Goal: Answer question/provide support: Share knowledge or assist other users

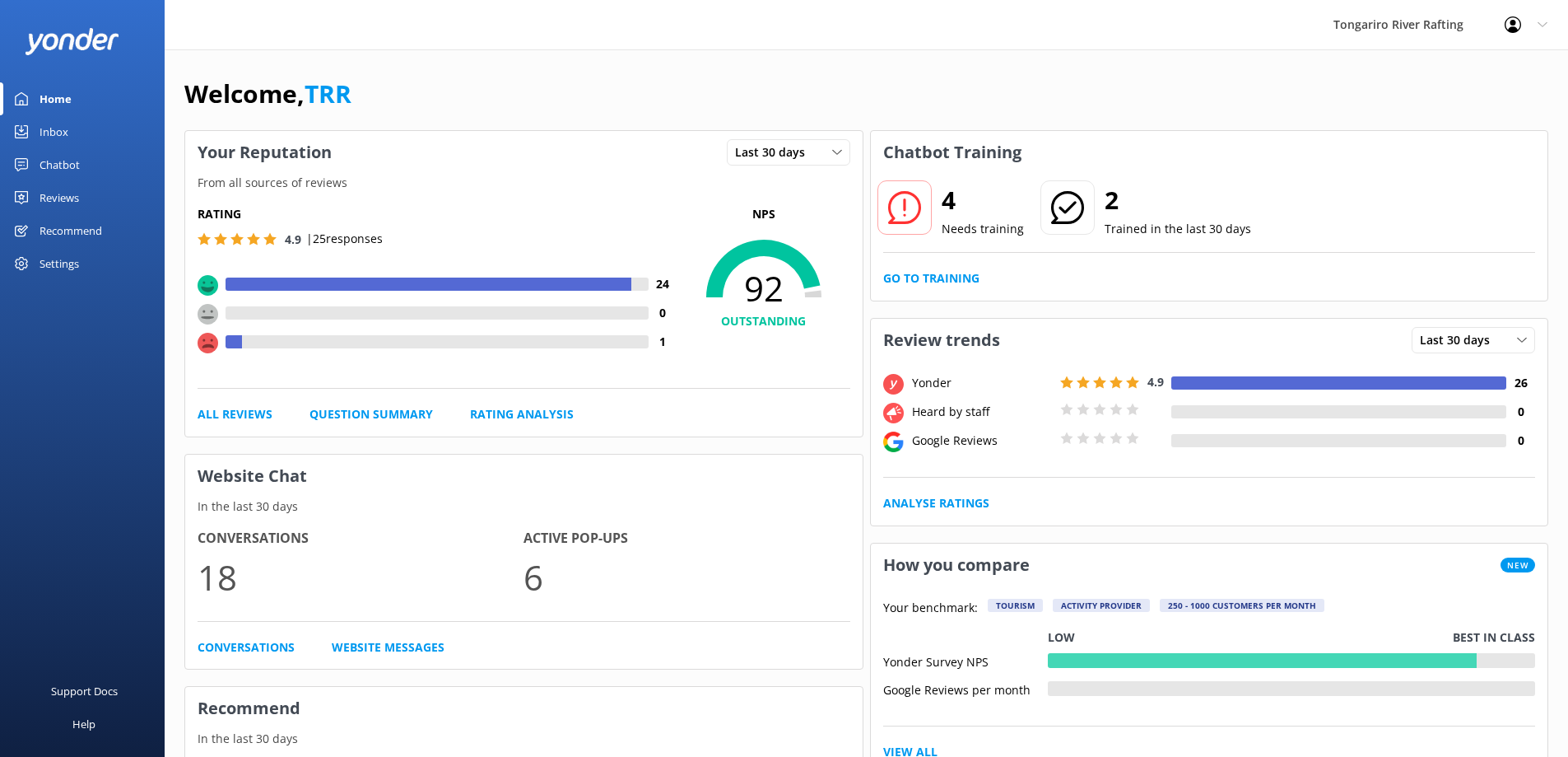
click at [63, 140] on div "Inbox" at bounding box center [54, 131] width 29 height 33
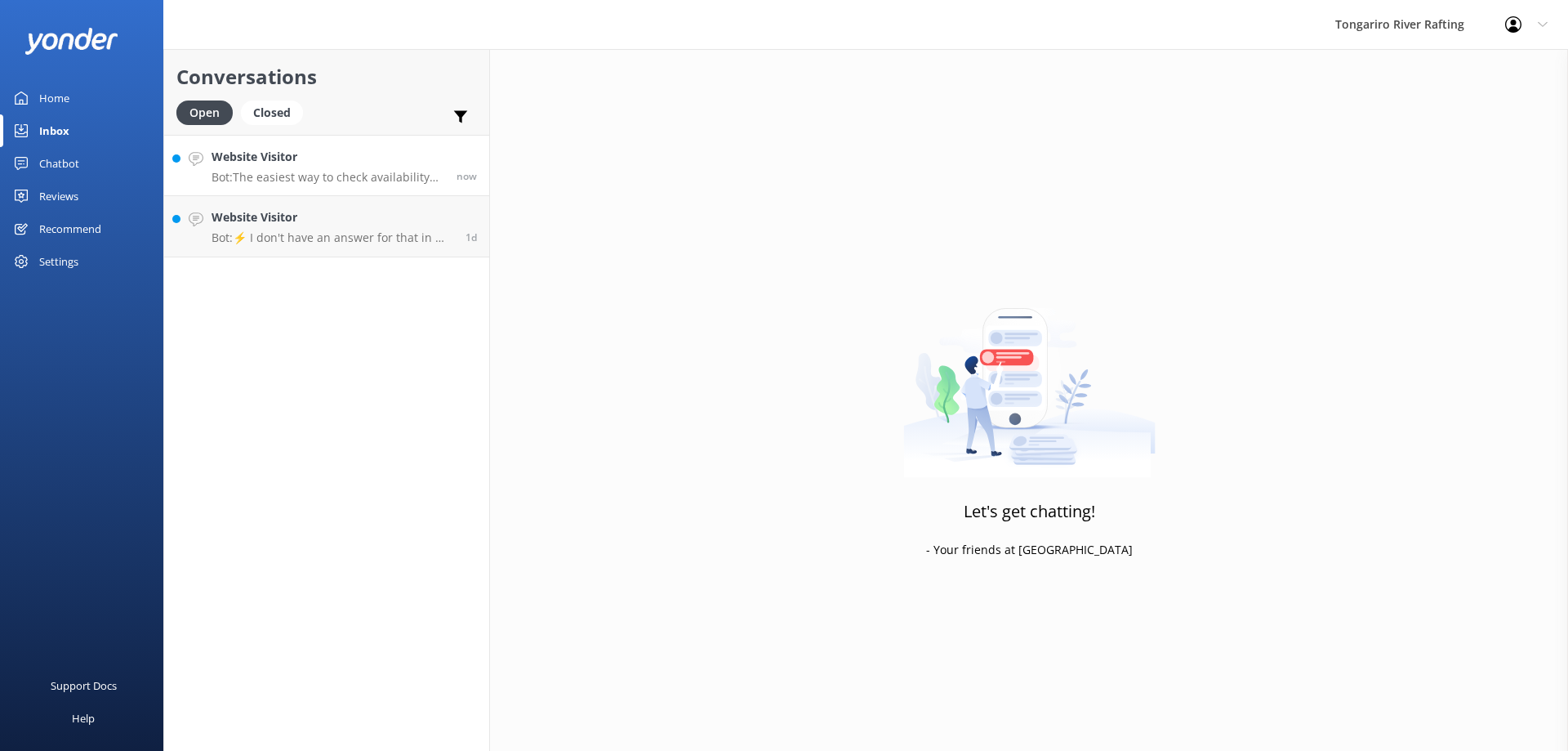
click at [346, 175] on p "Bot: The easiest way to check availability and book your H2-Ohh trip is online …" at bounding box center [327, 178] width 232 height 15
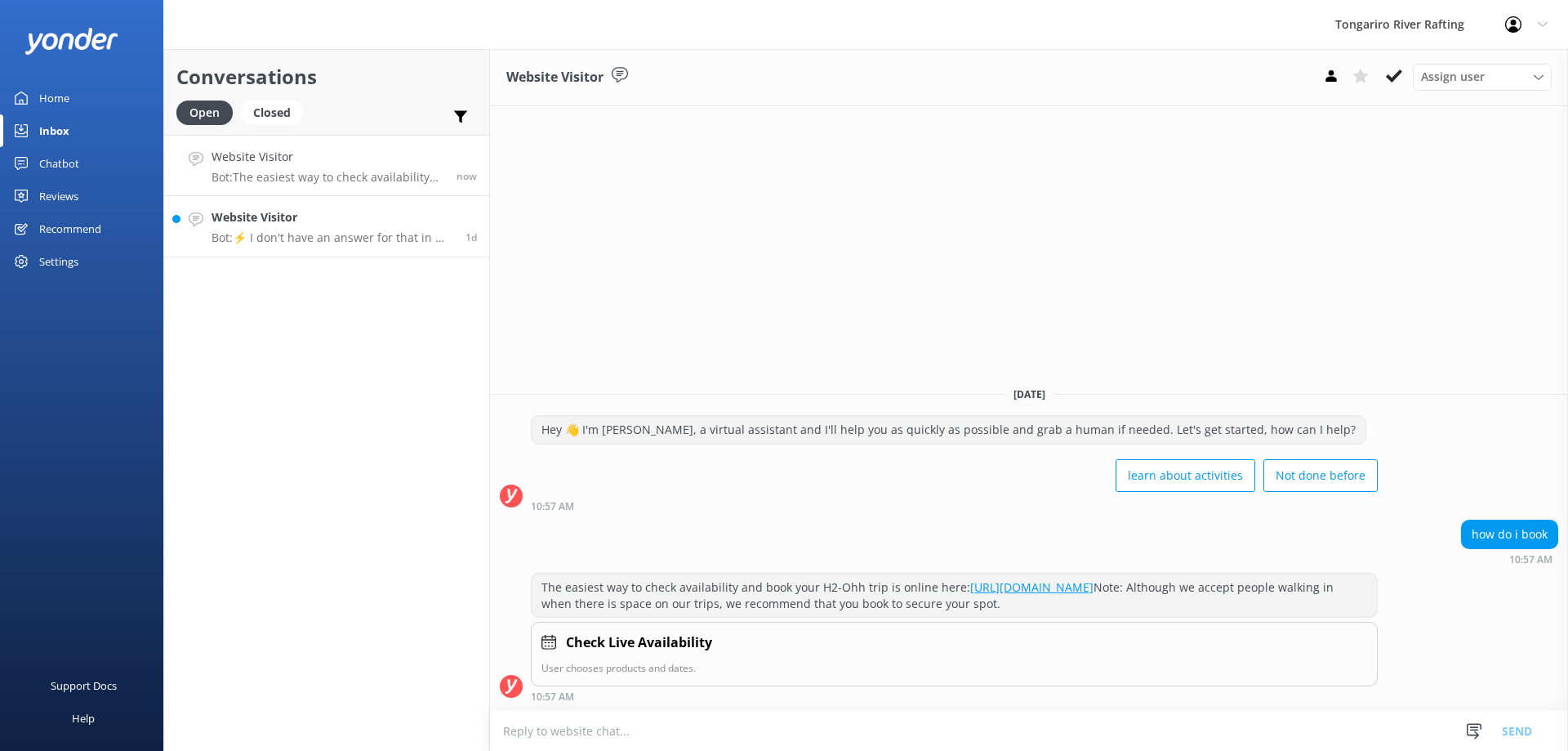
click at [343, 233] on p "Bot: ⚡ I don't have an answer for that in my knowledge base. Please try and rep…" at bounding box center [332, 238] width 242 height 15
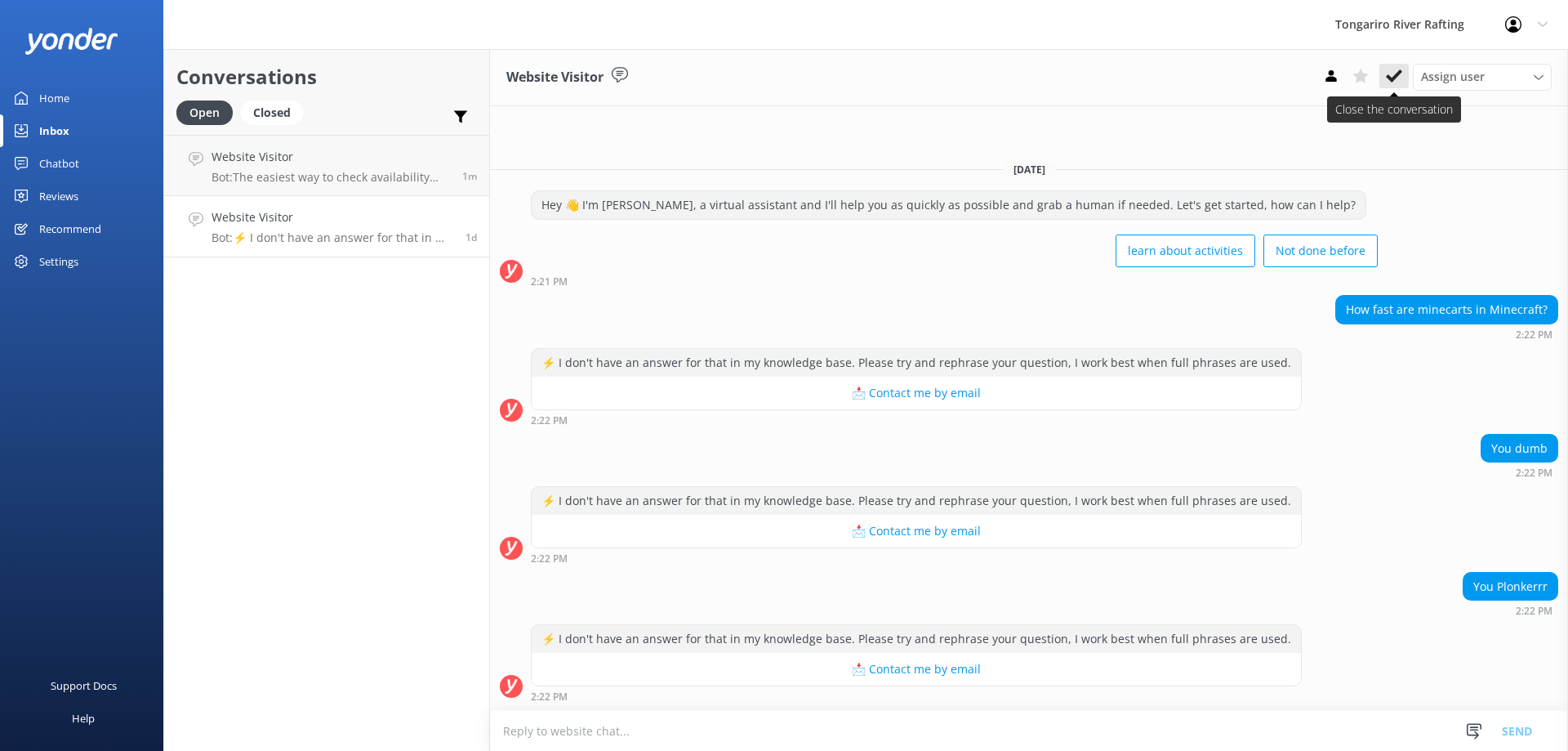
click at [1396, 85] on button at bounding box center [1393, 75] width 29 height 24
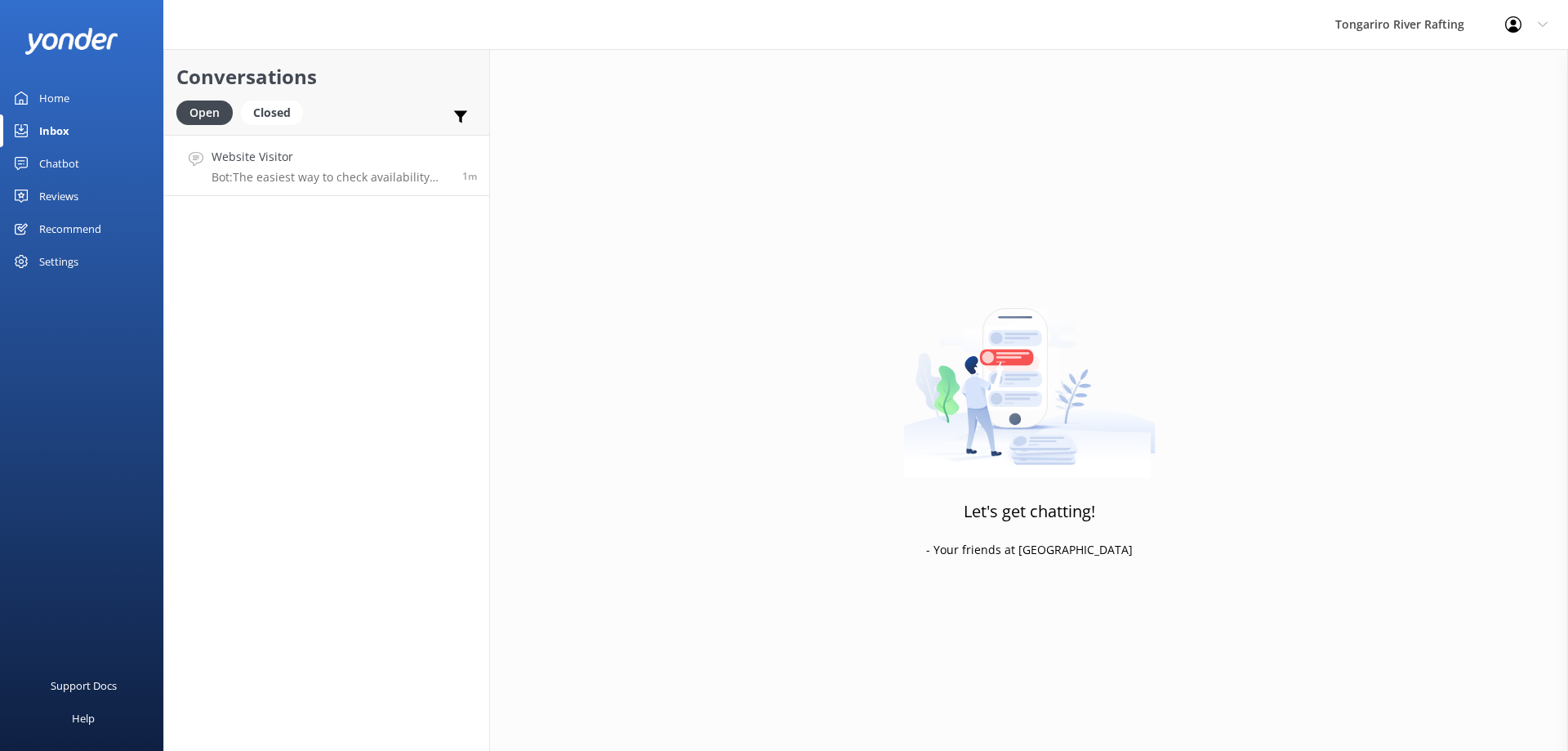
click at [344, 176] on p "Bot: The easiest way to check availability and book your H2-Ohh trip is online …" at bounding box center [331, 178] width 238 height 15
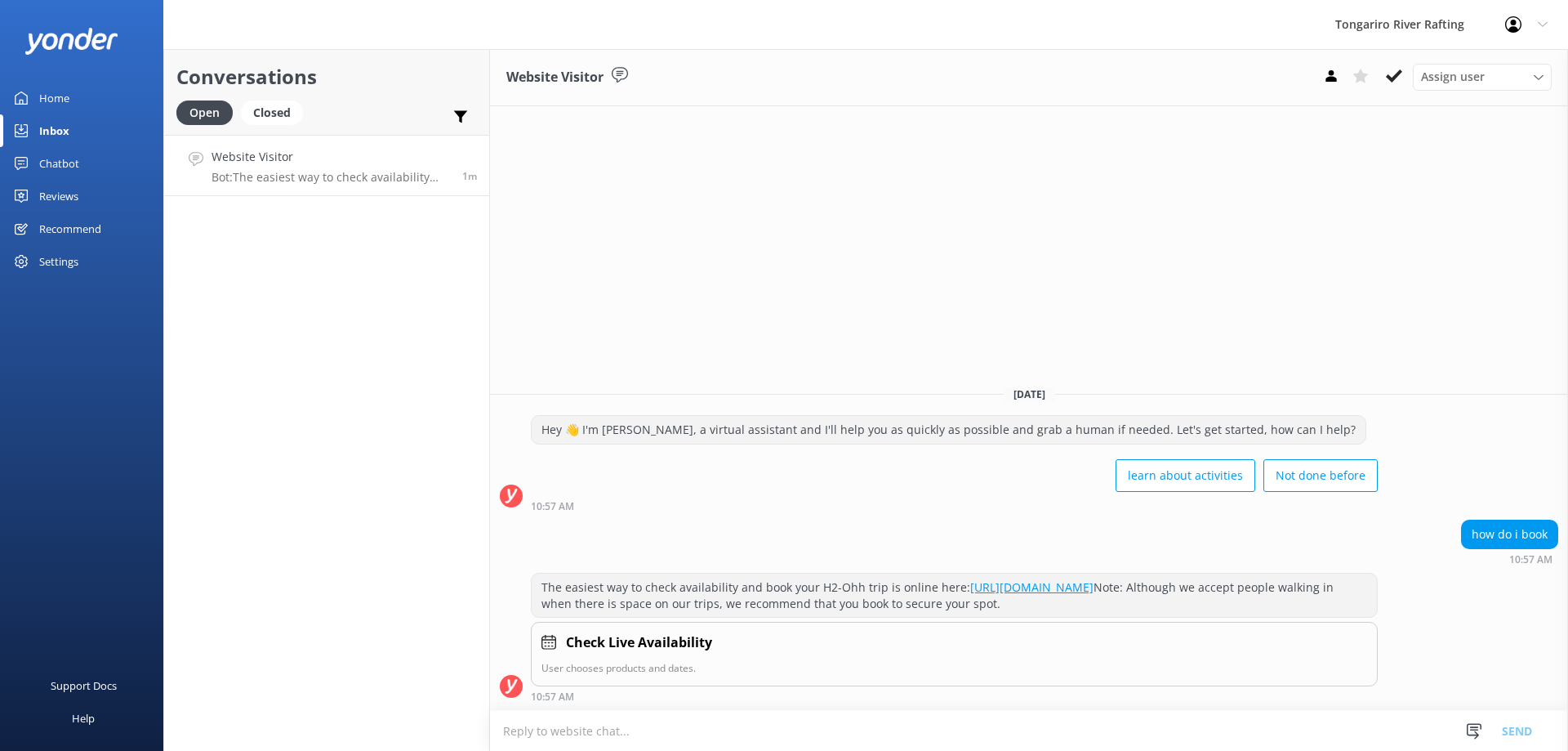
click at [572, 715] on textarea at bounding box center [1029, 731] width 1078 height 40
type textarea "You can also contact us on [EMAIL_ADDRESS][DOMAIN_NAME] or 0800101024"
click at [1518, 726] on button "Send" at bounding box center [1516, 730] width 61 height 41
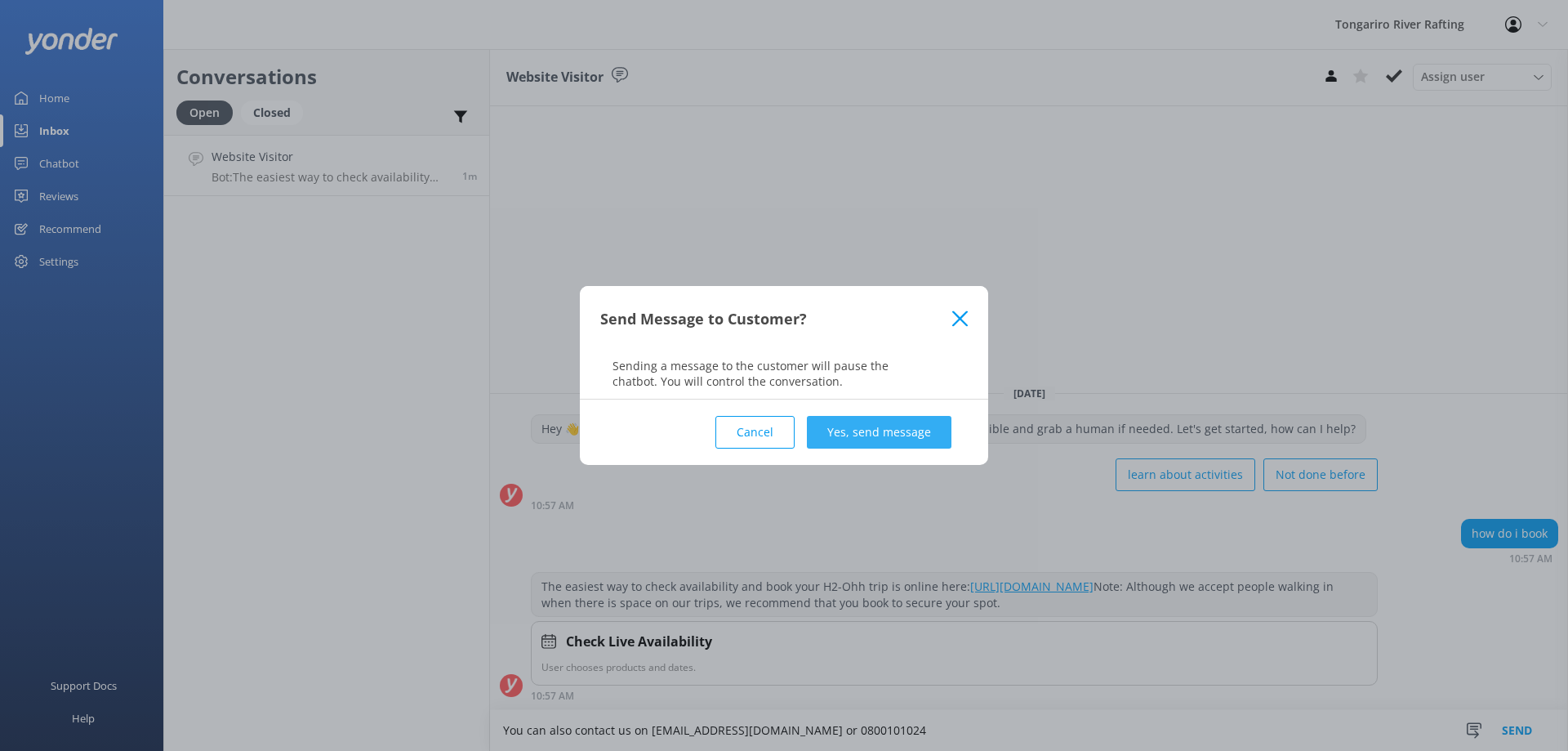
click at [900, 428] on button "Yes, send message" at bounding box center [878, 432] width 144 height 33
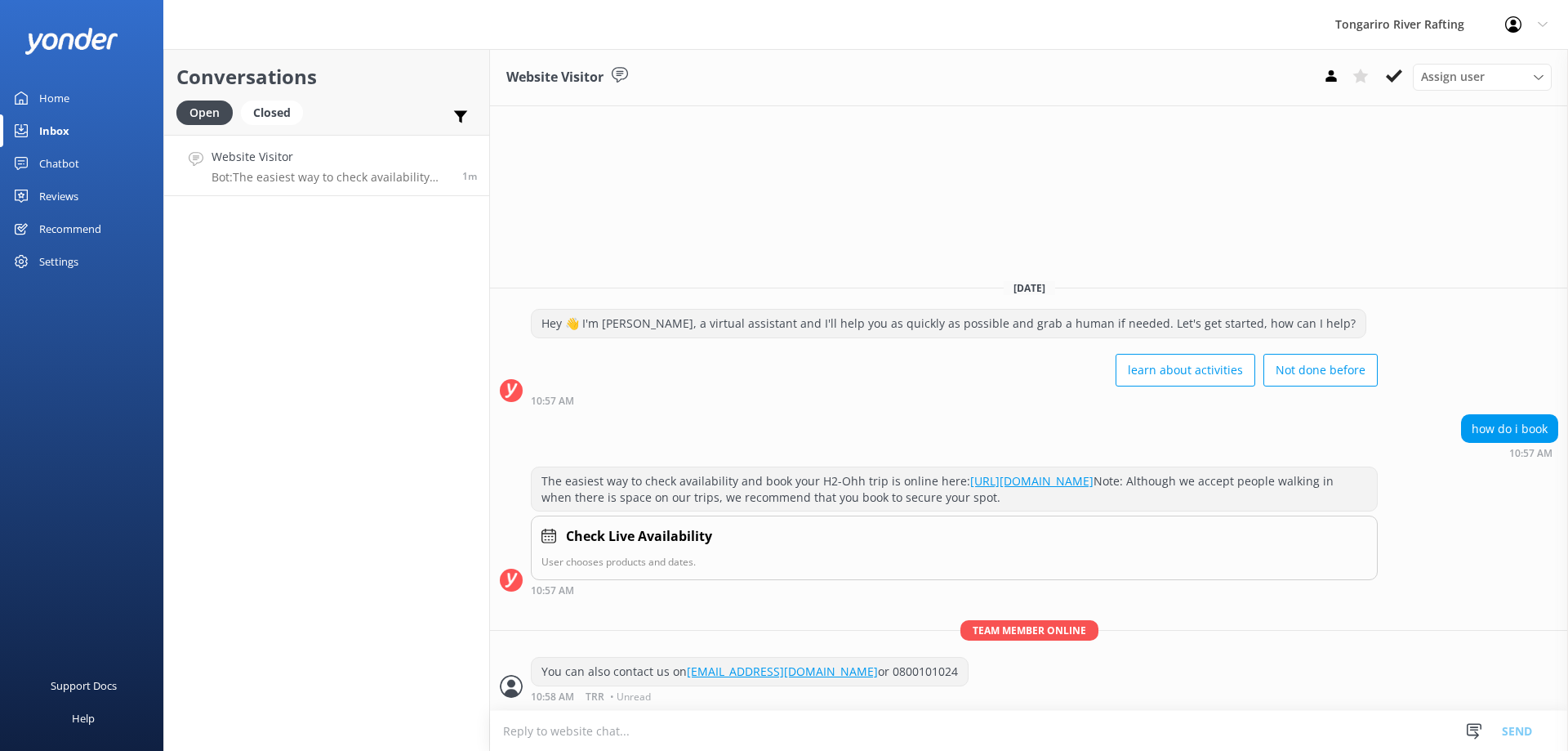
click at [80, 98] on link "Home" at bounding box center [82, 98] width 163 height 33
